Goal: Find specific page/section: Find specific page/section

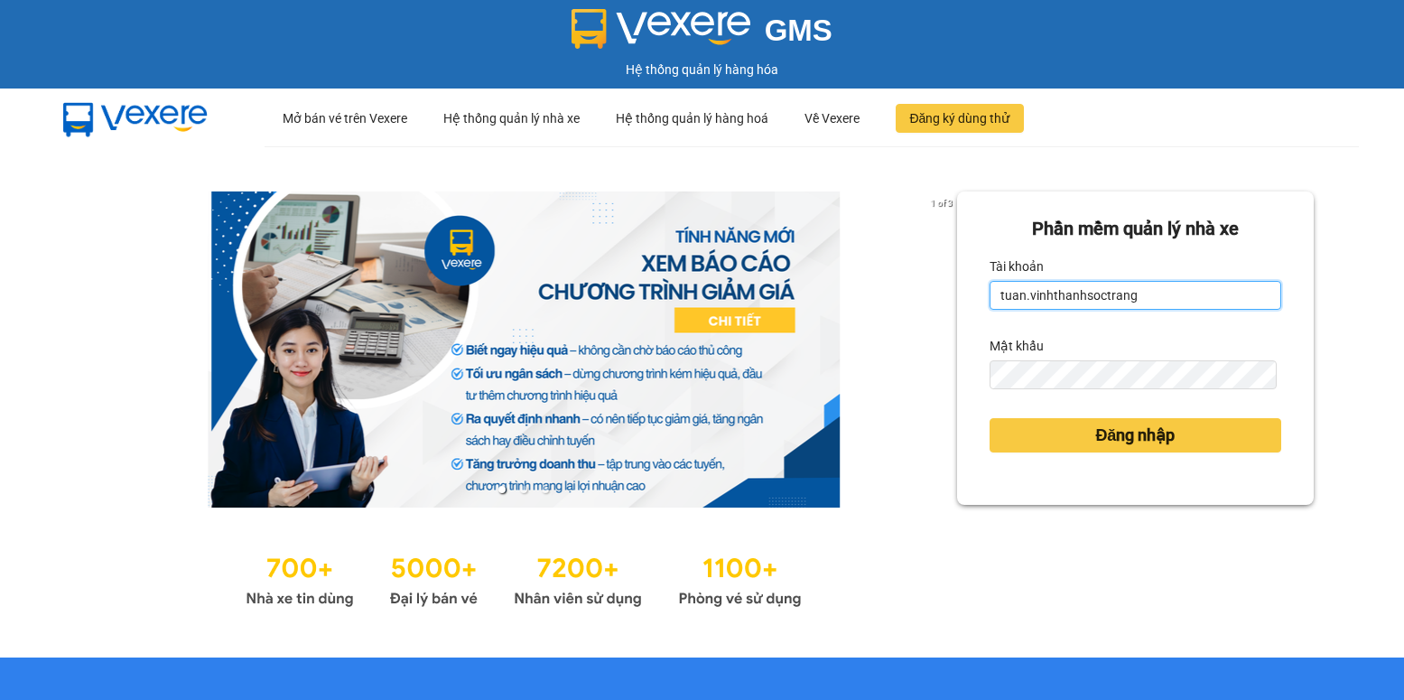
drag, startPoint x: 1012, startPoint y: 297, endPoint x: 981, endPoint y: 299, distance: 31.7
click at [990, 299] on input "tuan.vinhthanhsoctrang" at bounding box center [1136, 295] width 292 height 29
type input "quanly.vinhthanhsoctrang"
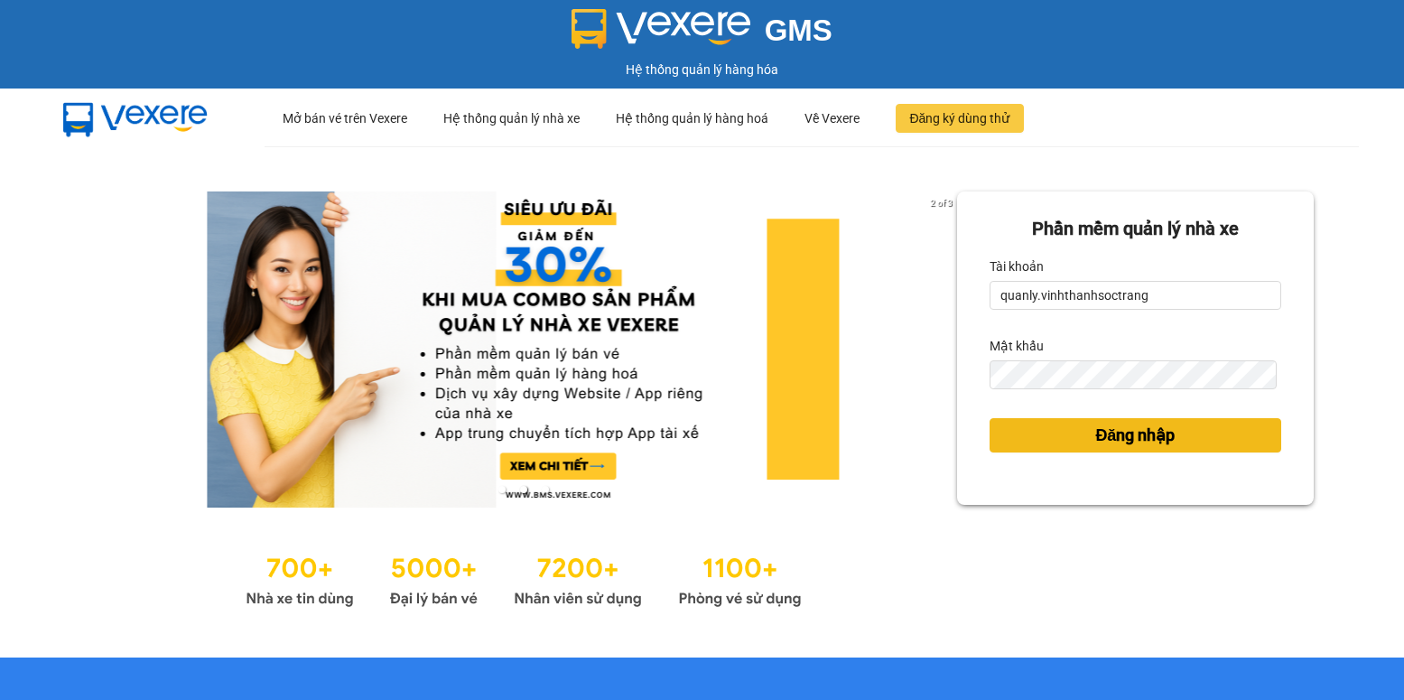
click at [1040, 432] on button "Đăng nhập" at bounding box center [1136, 435] width 292 height 34
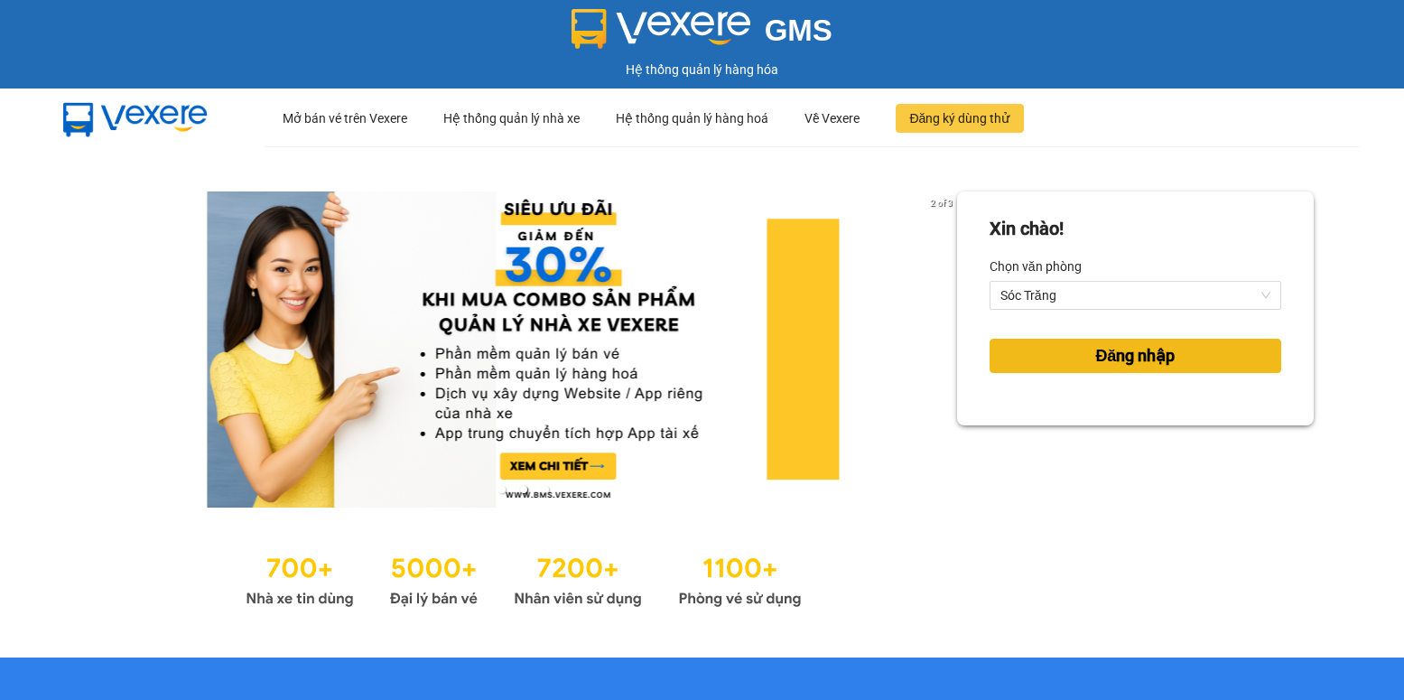
click at [1056, 364] on button "Đăng nhập" at bounding box center [1136, 356] width 292 height 34
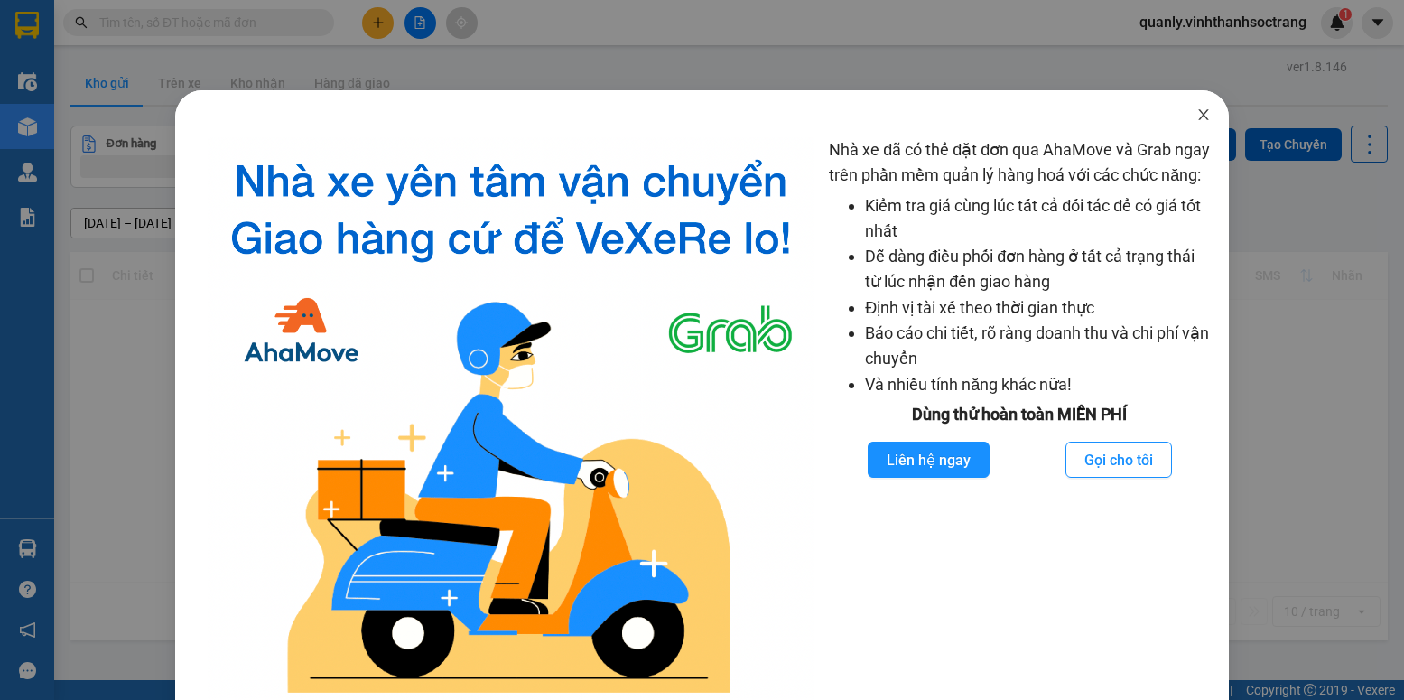
click at [1193, 124] on span "Close" at bounding box center [1204, 115] width 51 height 51
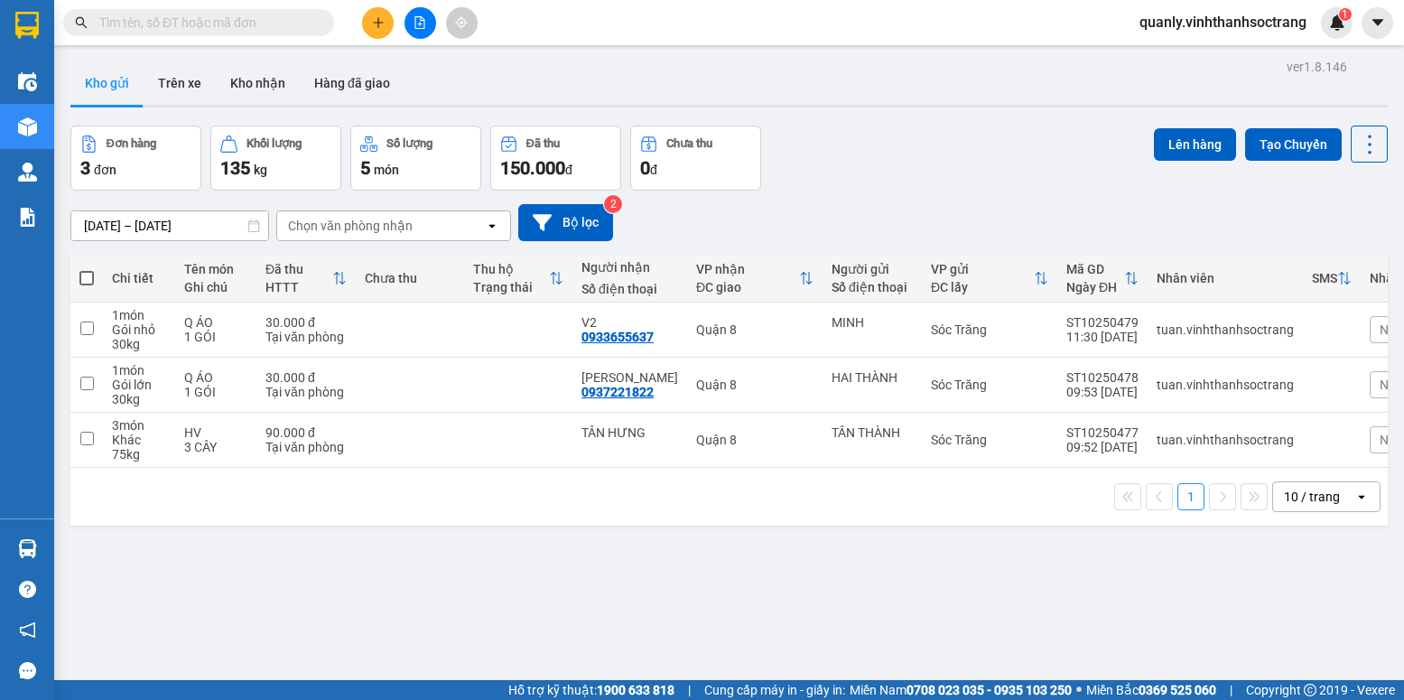
click at [234, 28] on input "text" at bounding box center [205, 23] width 213 height 20
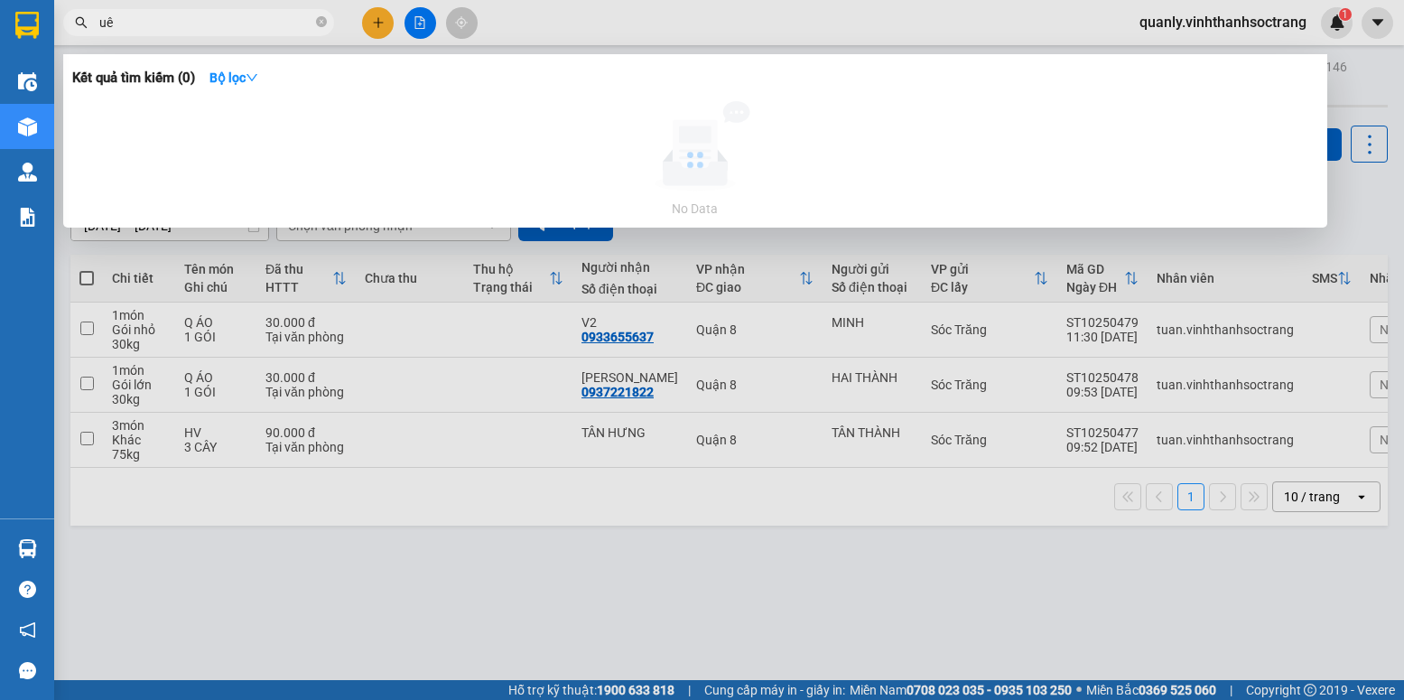
type input "u"
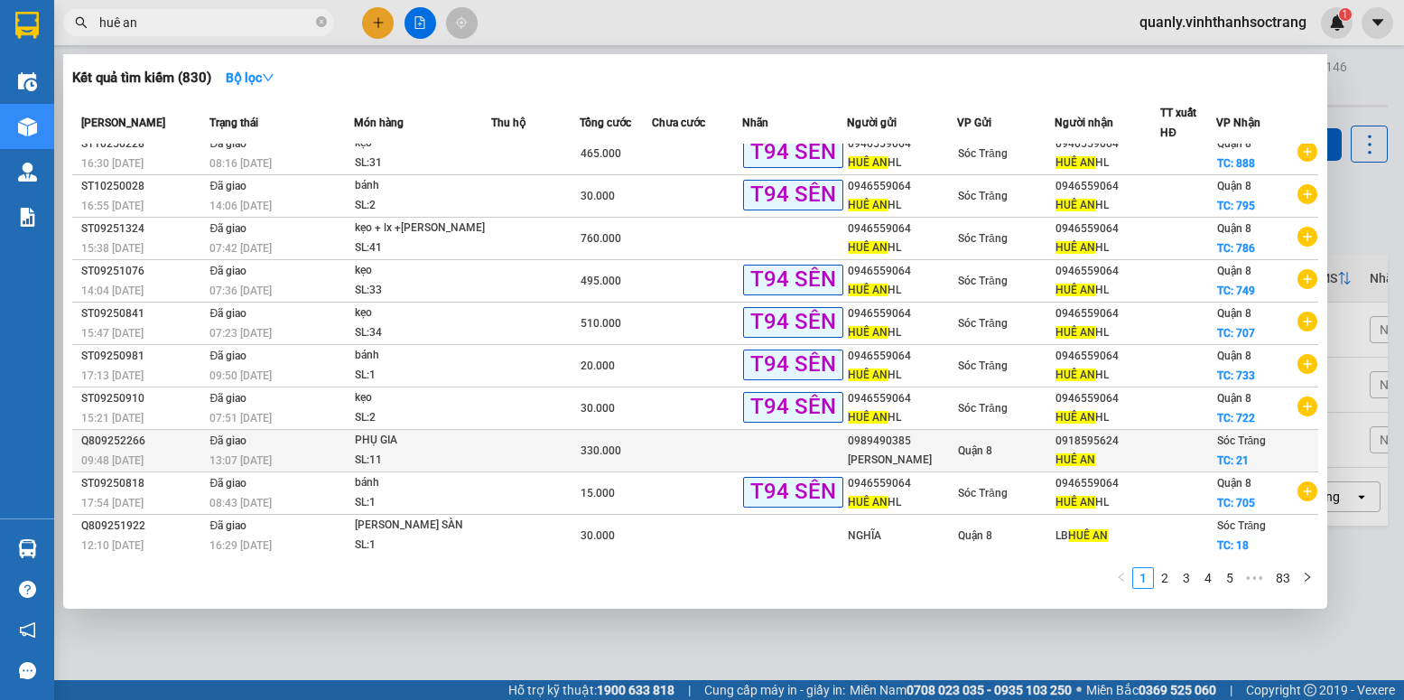
scroll to position [13, 0]
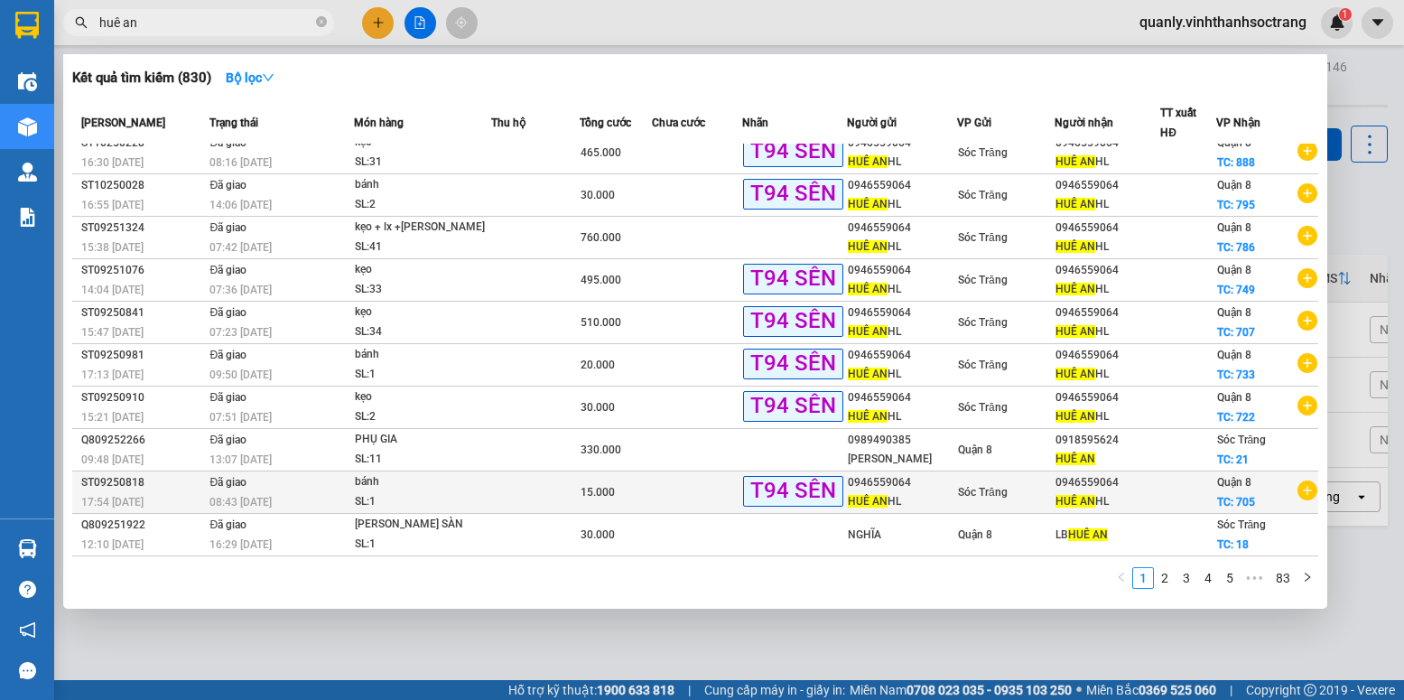
type input "huê an"
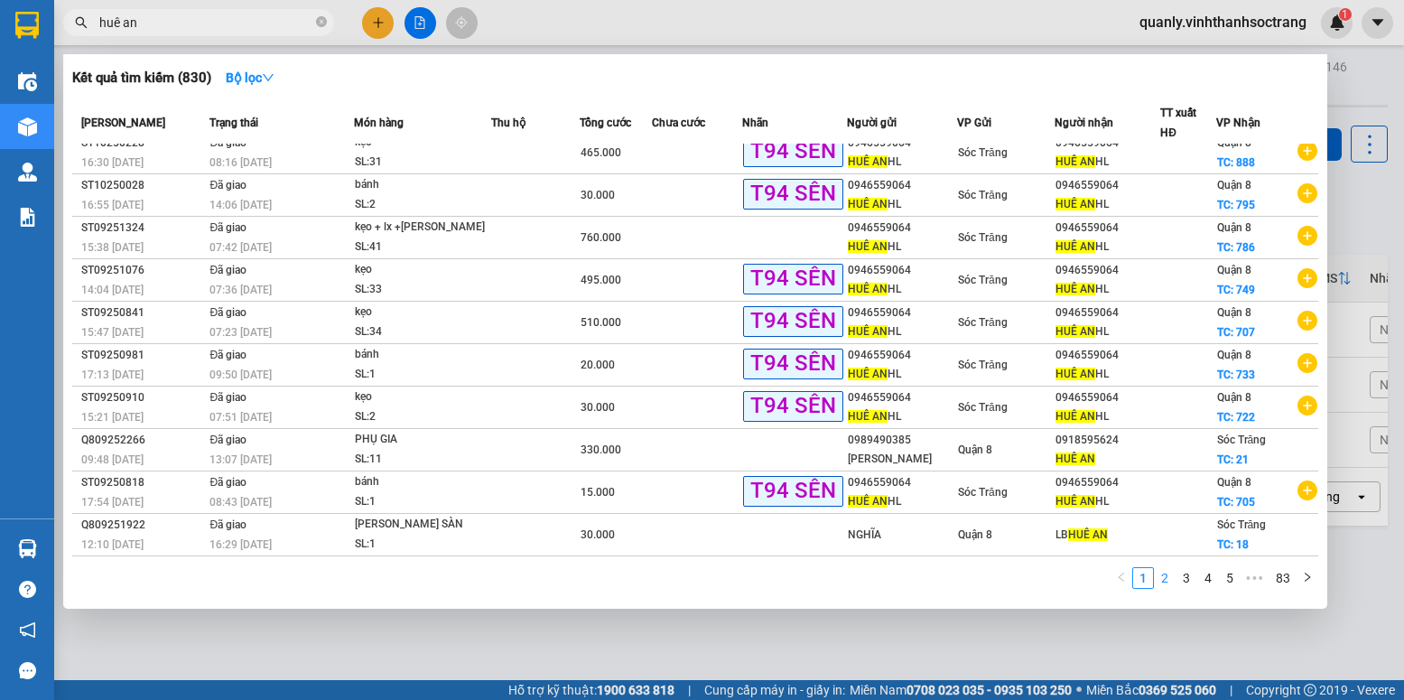
click at [1169, 573] on link "2" at bounding box center [1165, 578] width 20 height 20
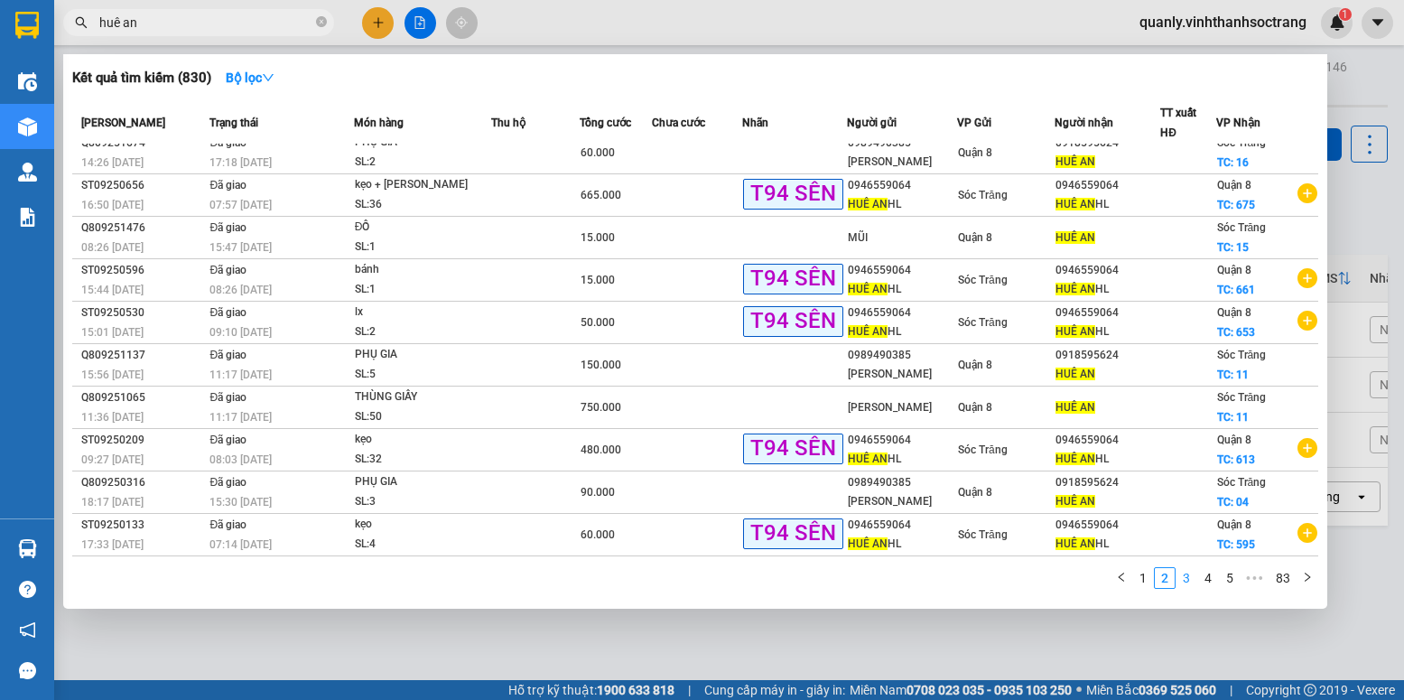
click at [1187, 581] on link "3" at bounding box center [1187, 578] width 20 height 20
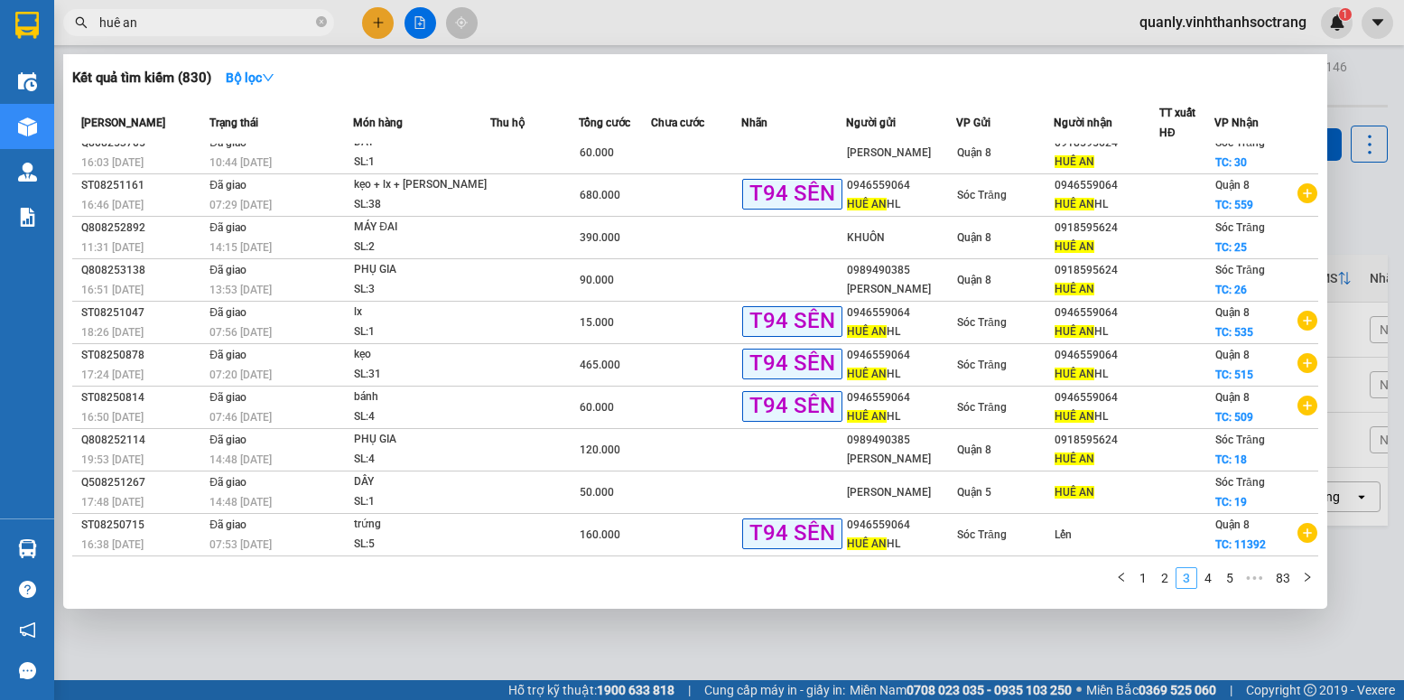
click at [1187, 581] on link "3" at bounding box center [1187, 578] width 20 height 20
click at [1215, 571] on link "4" at bounding box center [1209, 578] width 20 height 20
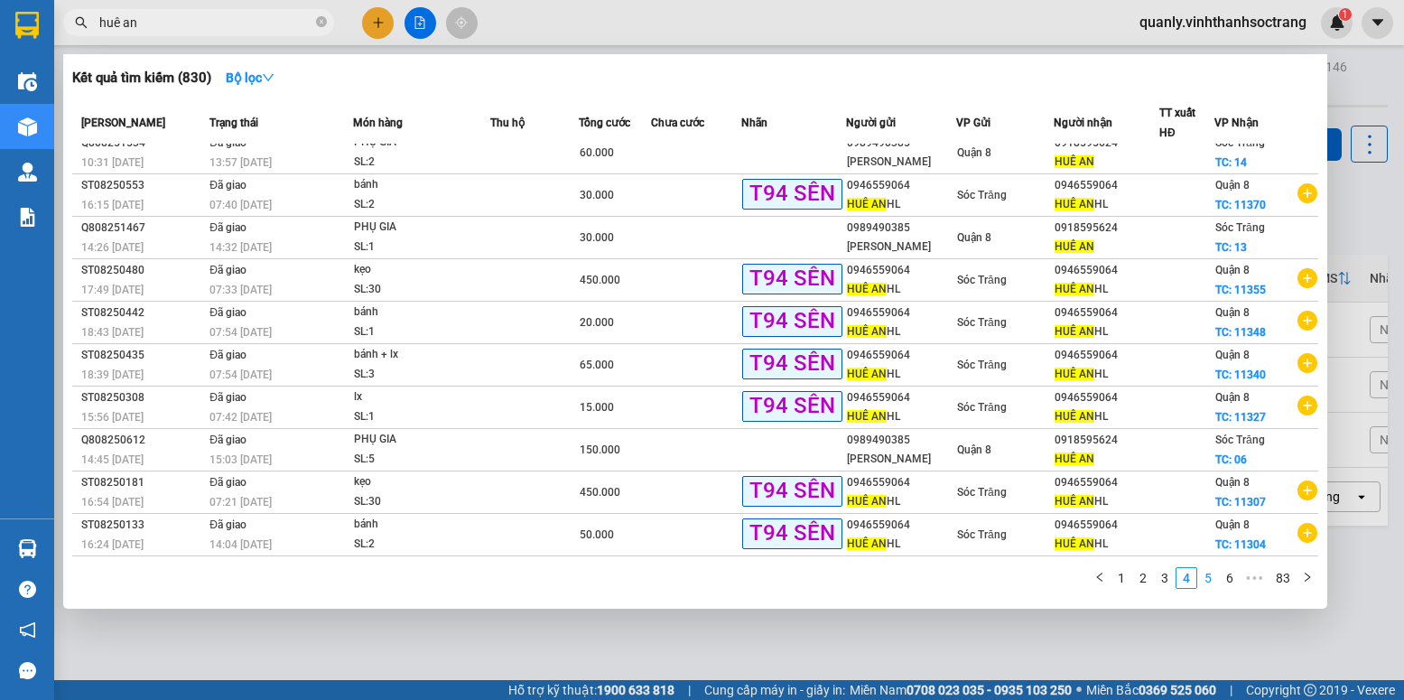
click at [1208, 576] on link "5" at bounding box center [1209, 578] width 20 height 20
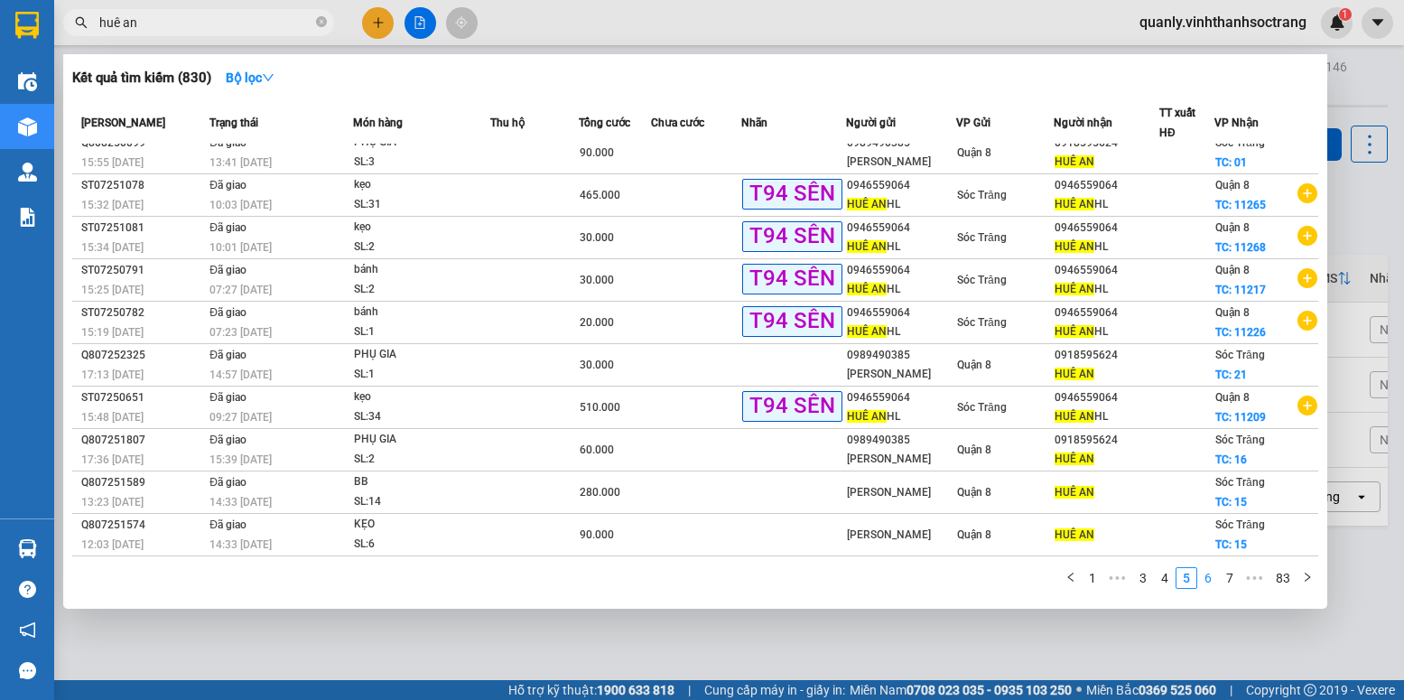
click at [1211, 574] on link "6" at bounding box center [1209, 578] width 20 height 20
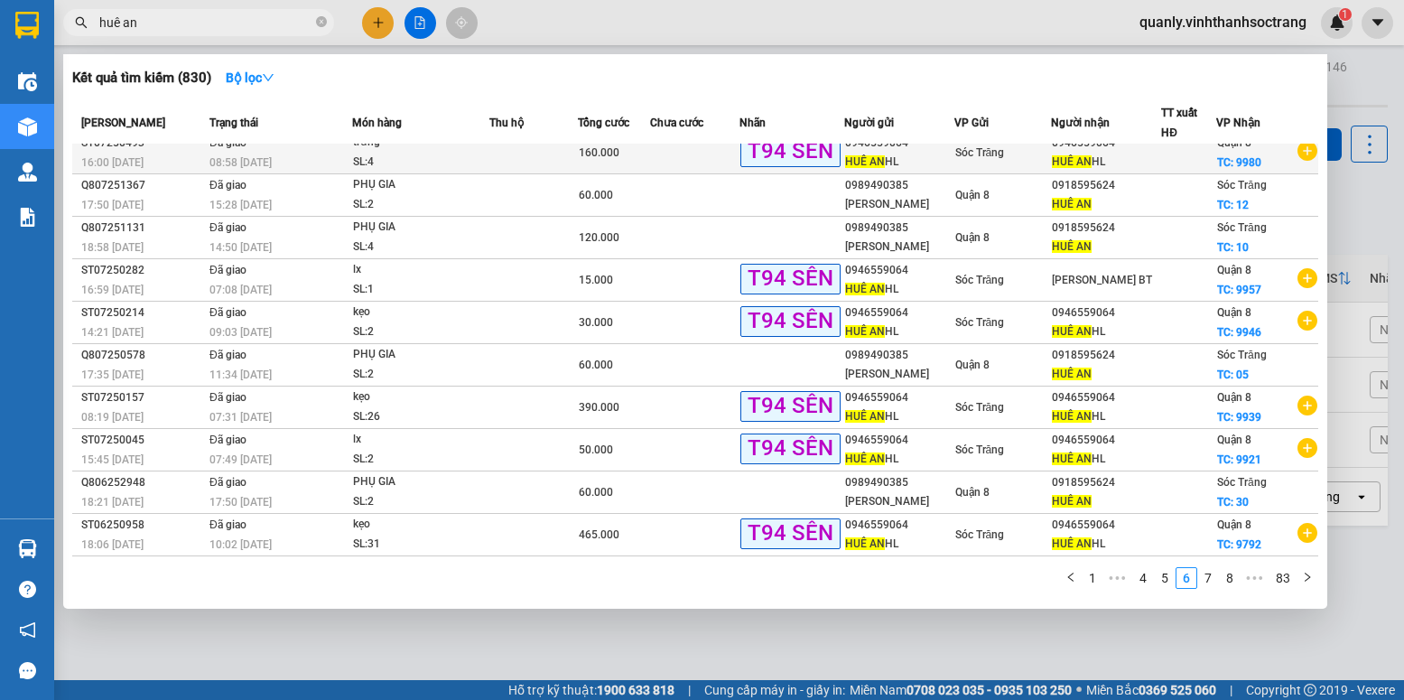
scroll to position [0, 0]
